Goal: Task Accomplishment & Management: Manage account settings

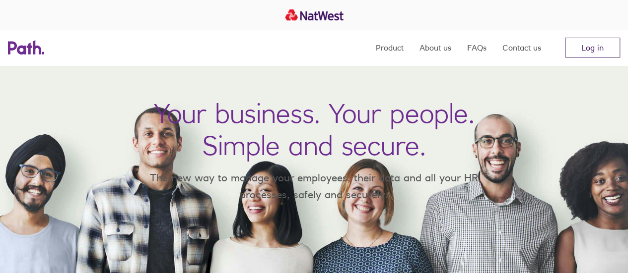
click at [602, 42] on link "Log in" at bounding box center [592, 48] width 55 height 20
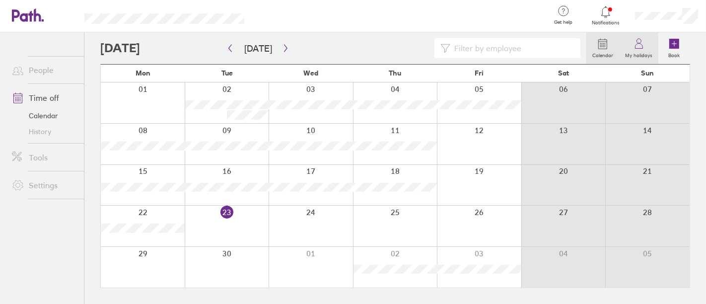
click at [633, 39] on icon at bounding box center [639, 44] width 12 height 12
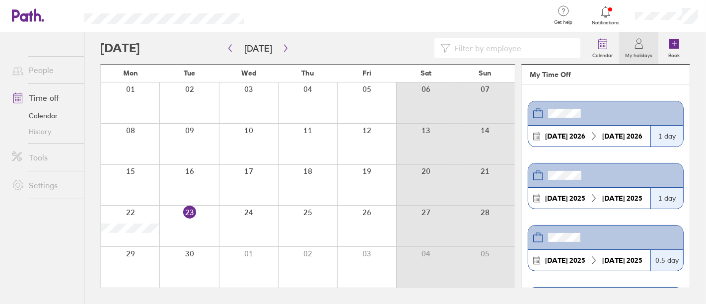
click at [661, 21] on div at bounding box center [666, 16] width 79 height 32
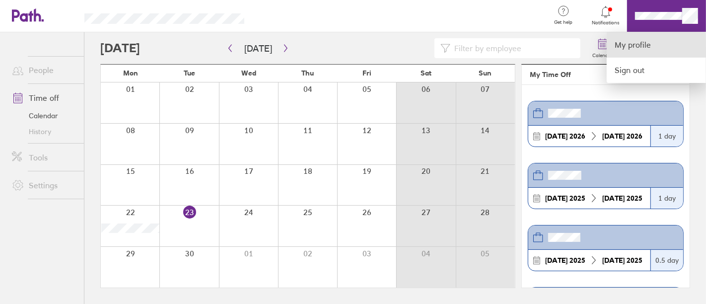
click at [644, 46] on link "My profile" at bounding box center [655, 44] width 99 height 25
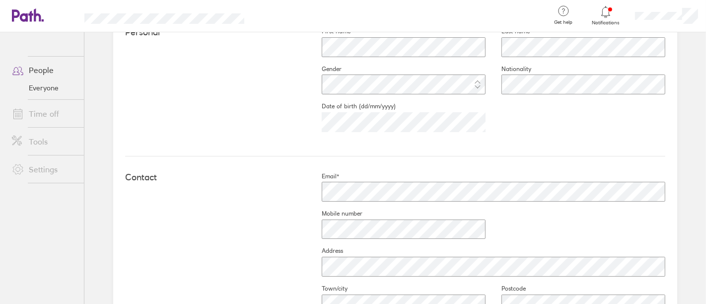
scroll to position [309, 0]
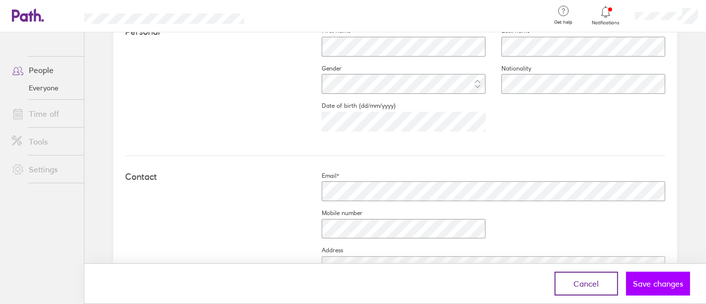
click at [644, 288] on button "Save changes" at bounding box center [658, 283] width 64 height 24
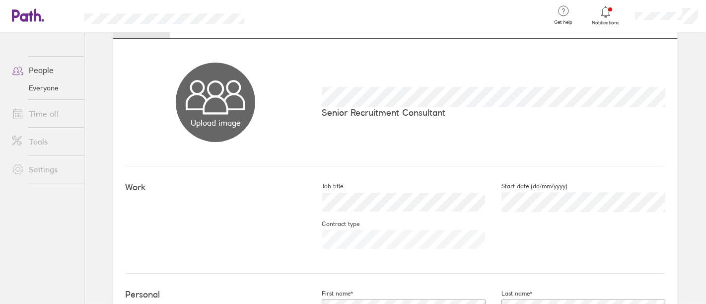
scroll to position [0, 0]
